Goal: Information Seeking & Learning: Learn about a topic

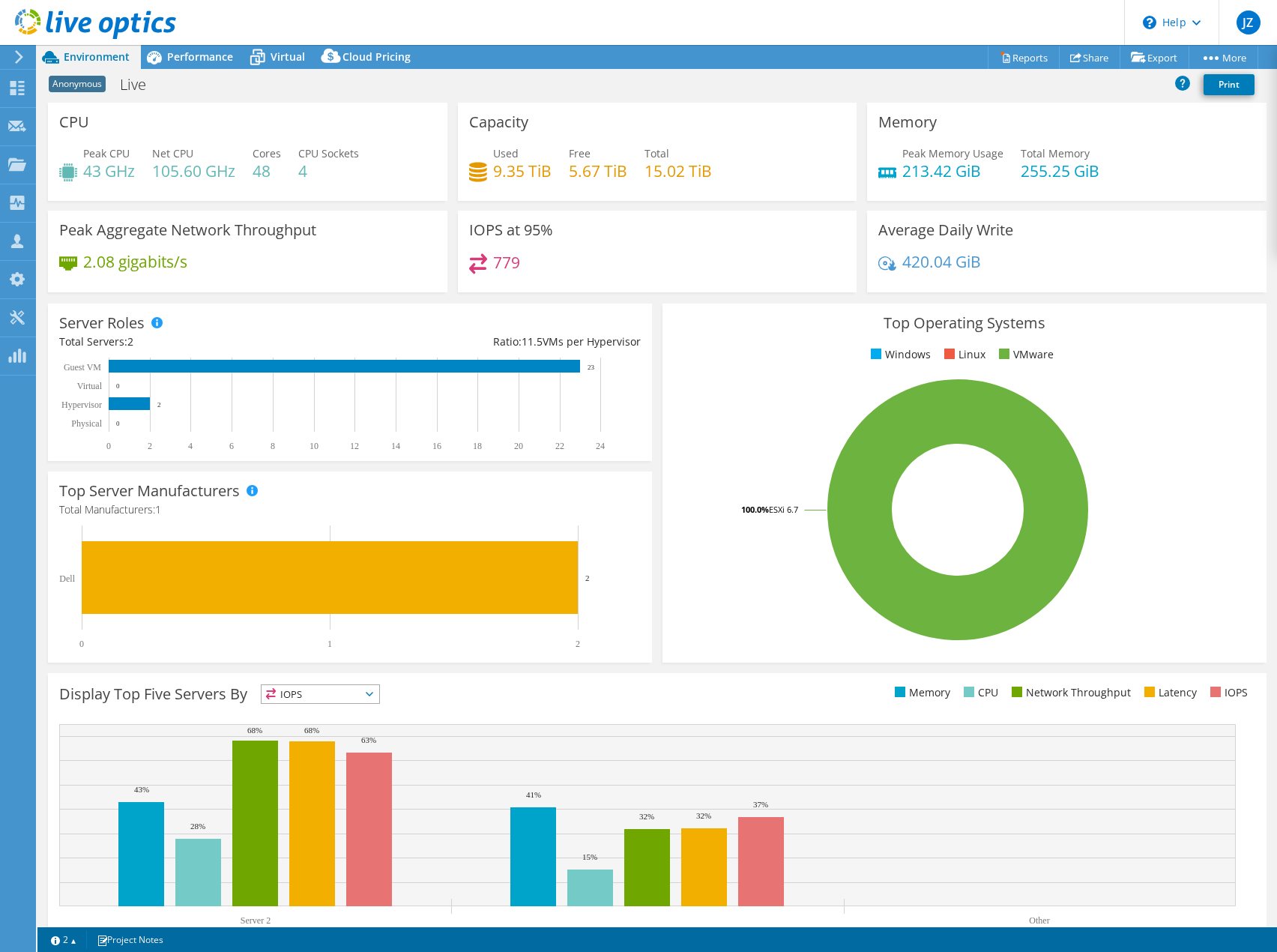
select select "USD"
click at [195, 60] on span "Performance" at bounding box center [200, 56] width 66 height 14
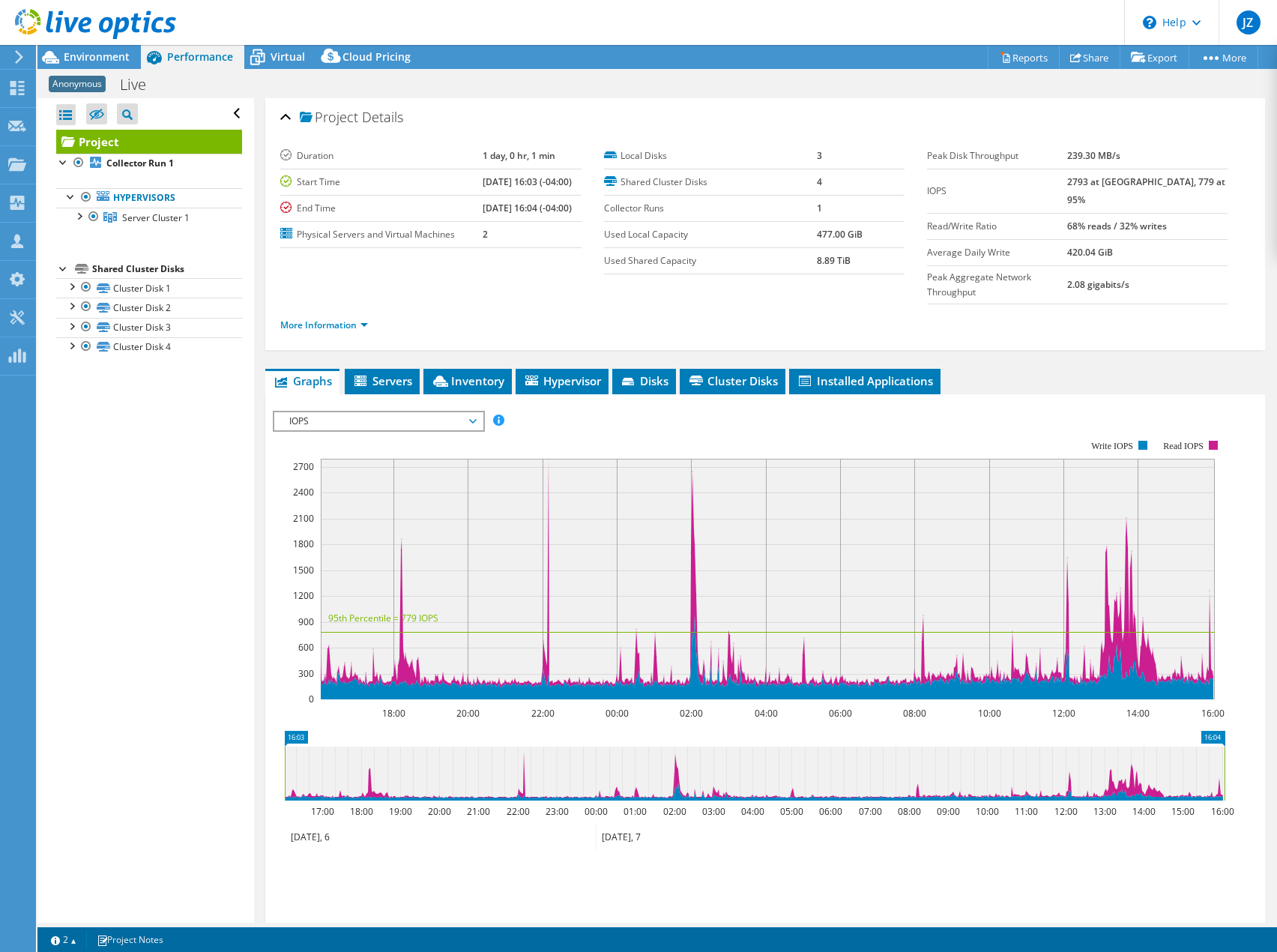
click at [379, 413] on span "IOPS" at bounding box center [378, 421] width 193 height 18
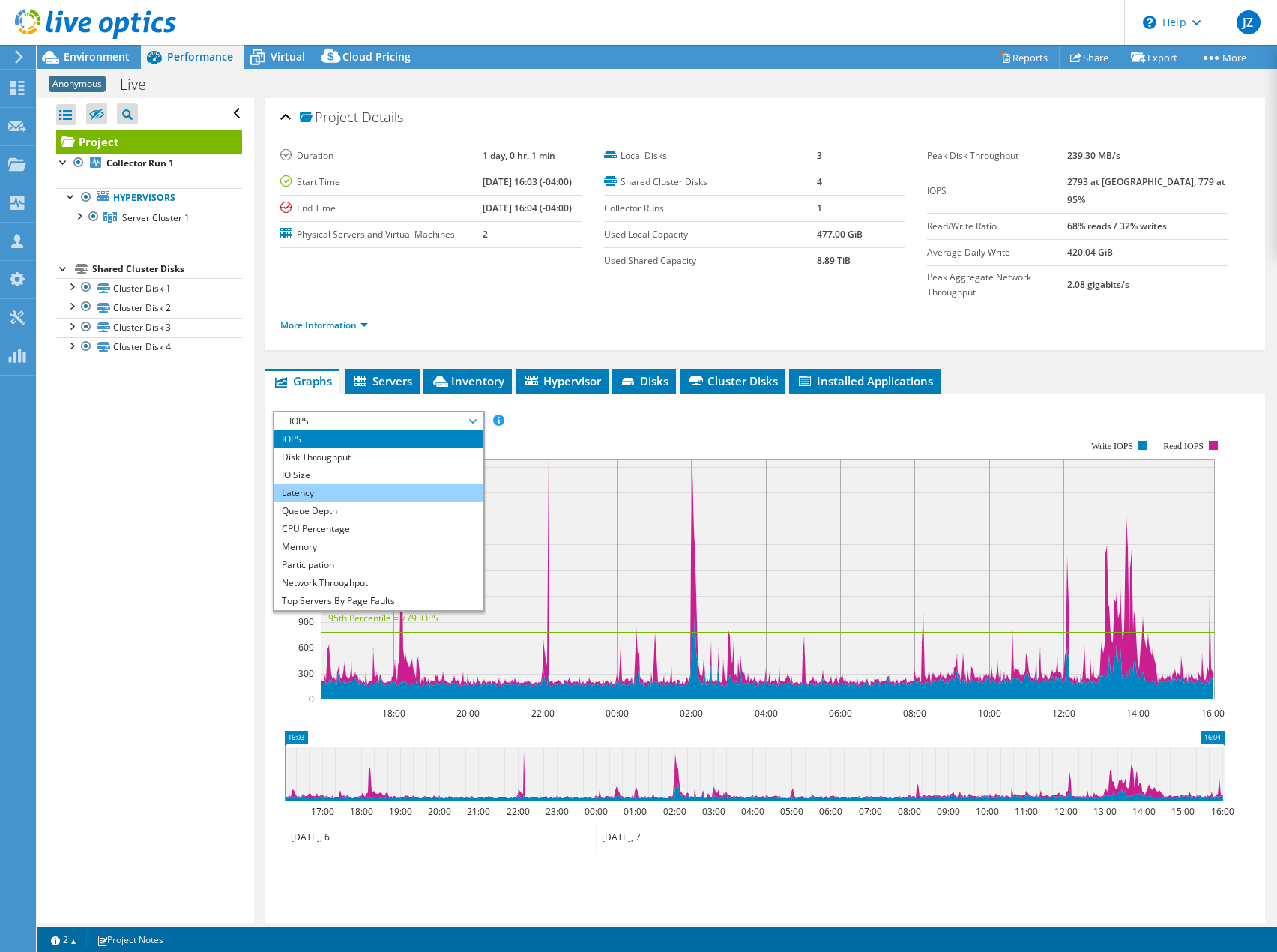
click at [361, 484] on li "Latency" at bounding box center [378, 492] width 208 height 18
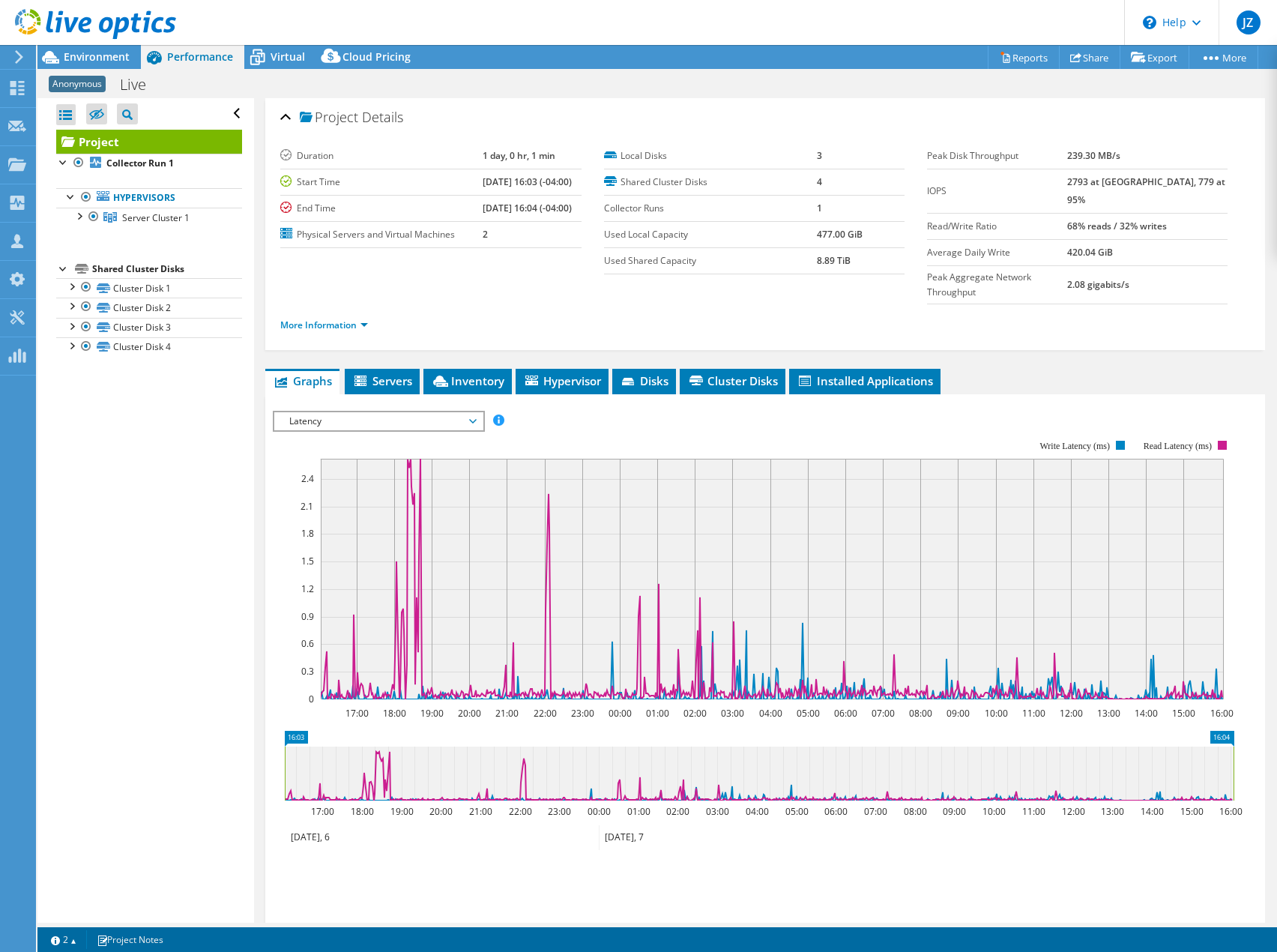
click at [579, 420] on rect at bounding box center [753, 570] width 961 height 300
click at [325, 319] on link "More Information" at bounding box center [323, 325] width 87 height 13
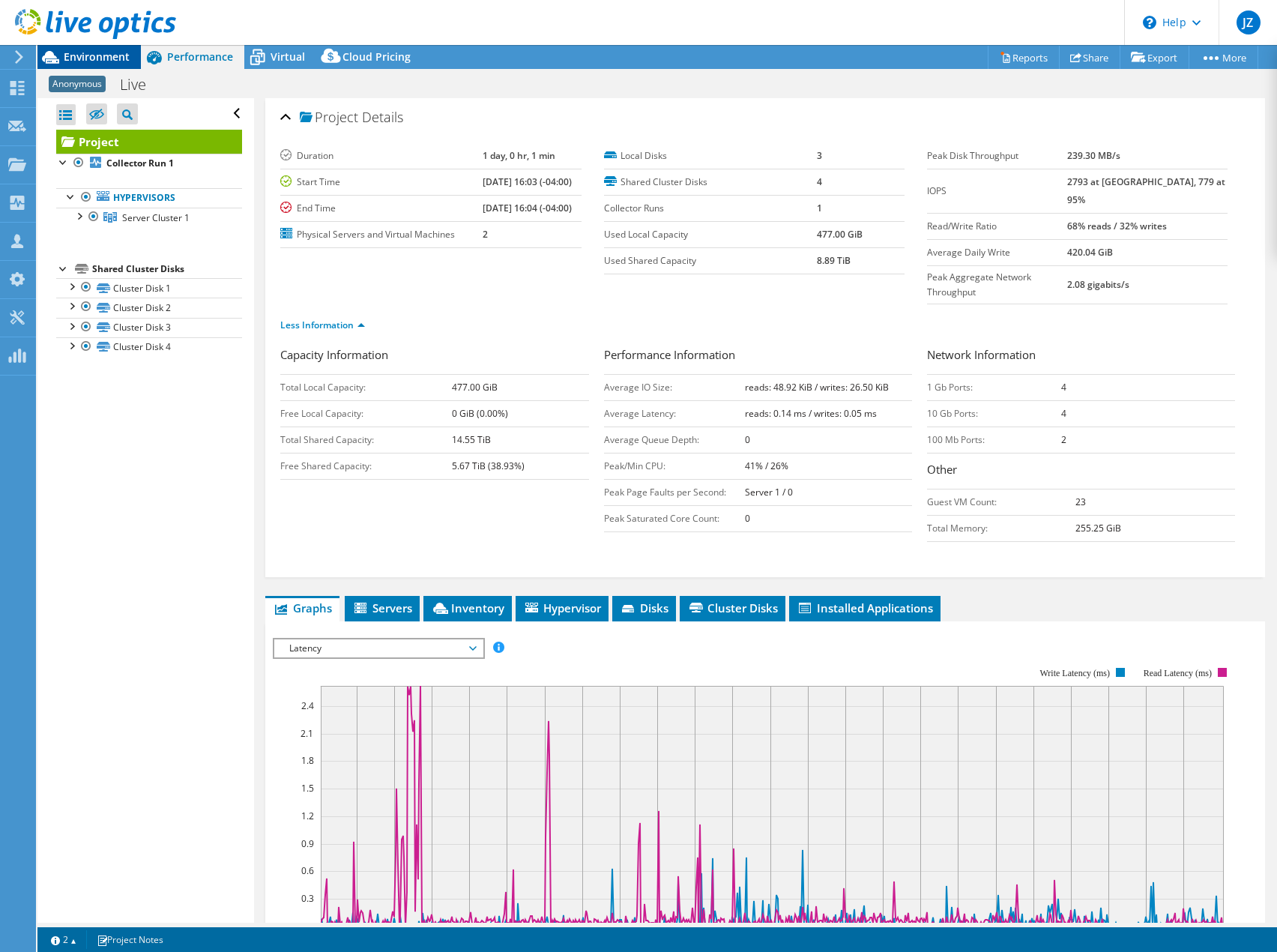
click at [121, 52] on span "Environment" at bounding box center [97, 56] width 66 height 14
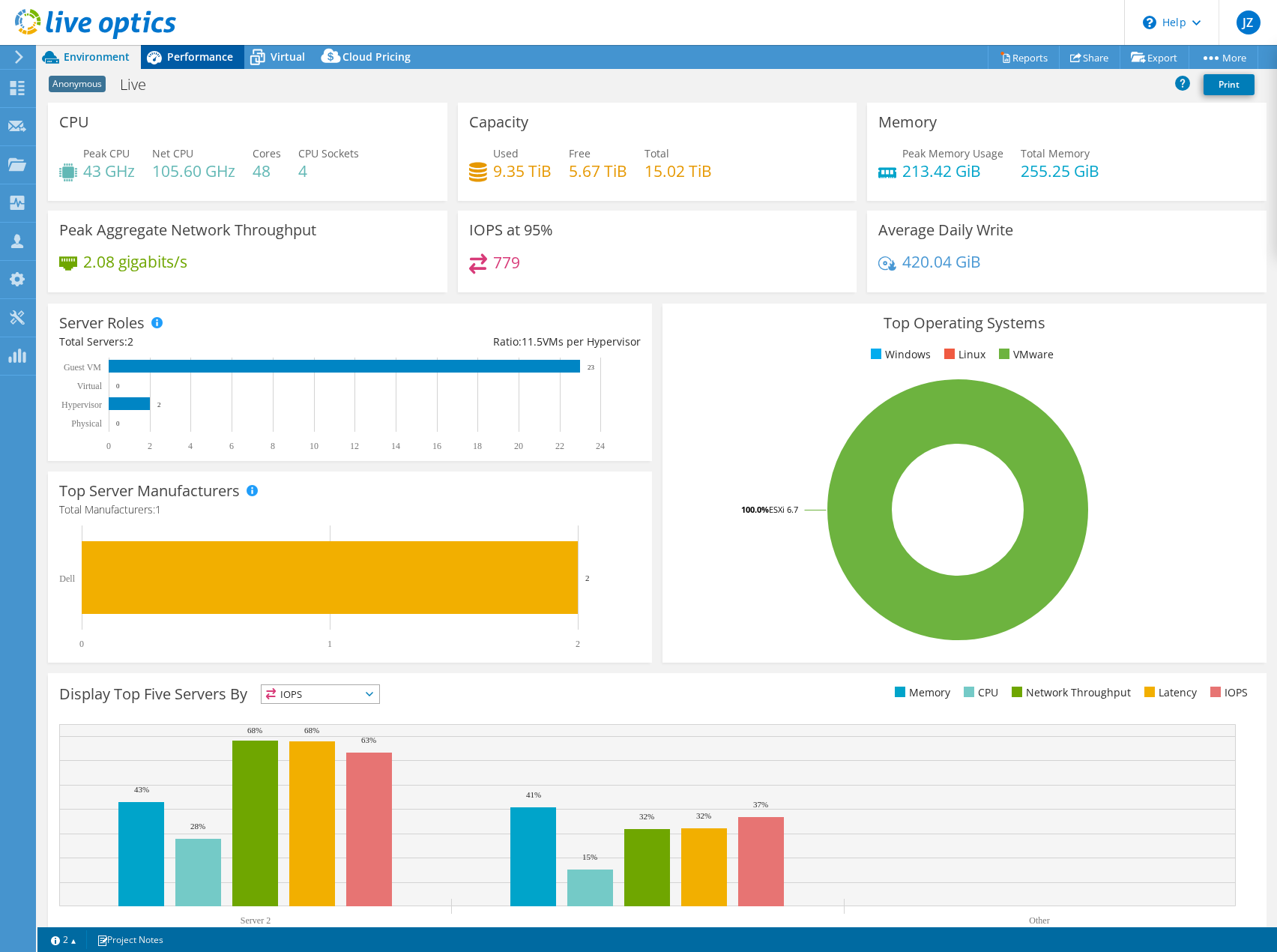
click at [191, 59] on span "Performance" at bounding box center [200, 56] width 66 height 14
